Goal: Information Seeking & Learning: Learn about a topic

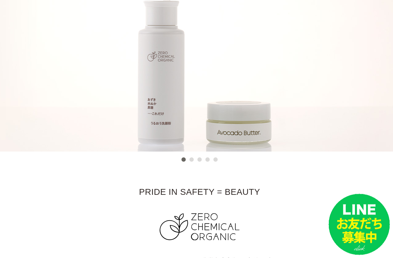
scroll to position [100, 0]
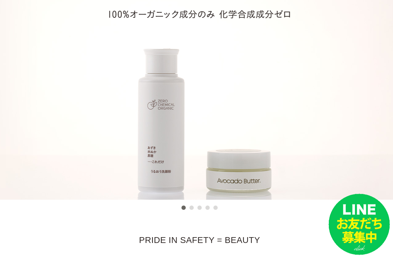
click at [331, 141] on li at bounding box center [199, 91] width 399 height 218
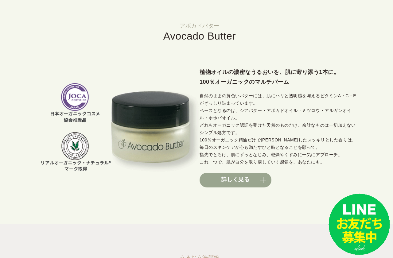
scroll to position [424, 0]
click at [245, 176] on link "詳しく見る" at bounding box center [236, 180] width 72 height 15
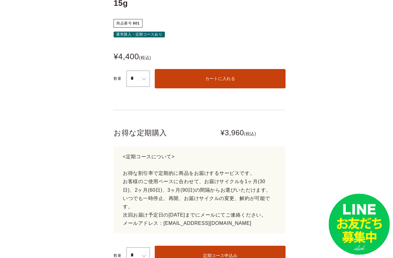
scroll to position [304, 0]
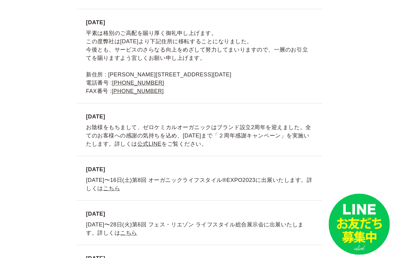
scroll to position [1328, 0]
click at [137, 143] on link "公式LINE" at bounding box center [149, 144] width 24 height 6
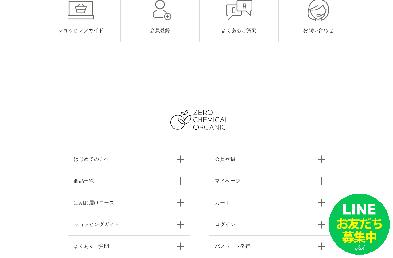
scroll to position [2609, 0]
click at [80, 170] on link "商品一覧" at bounding box center [129, 181] width 123 height 22
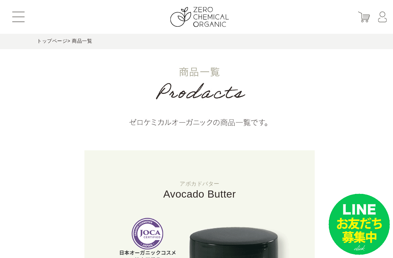
click at [19, 14] on button at bounding box center [18, 17] width 12 height 10
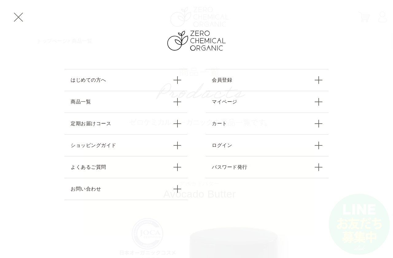
click at [106, 84] on link "はじめての方へ" at bounding box center [126, 80] width 123 height 22
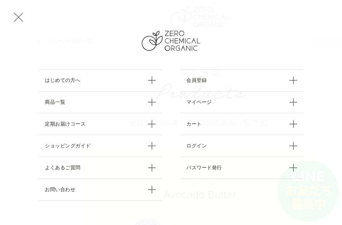
scroll to position [15, 26]
click at [83, 170] on link "よくあるご質問" at bounding box center [100, 167] width 123 height 22
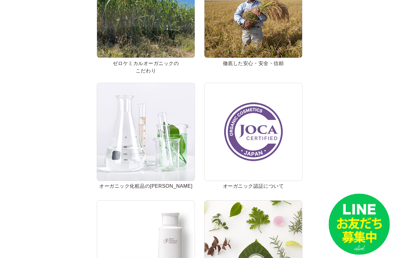
scroll to position [154, 0]
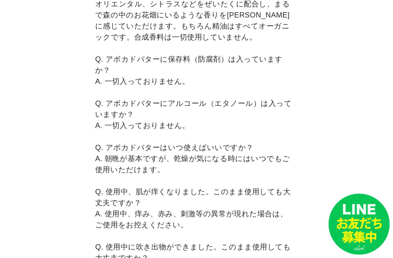
scroll to position [1347, 5]
